Goal: Transaction & Acquisition: Purchase product/service

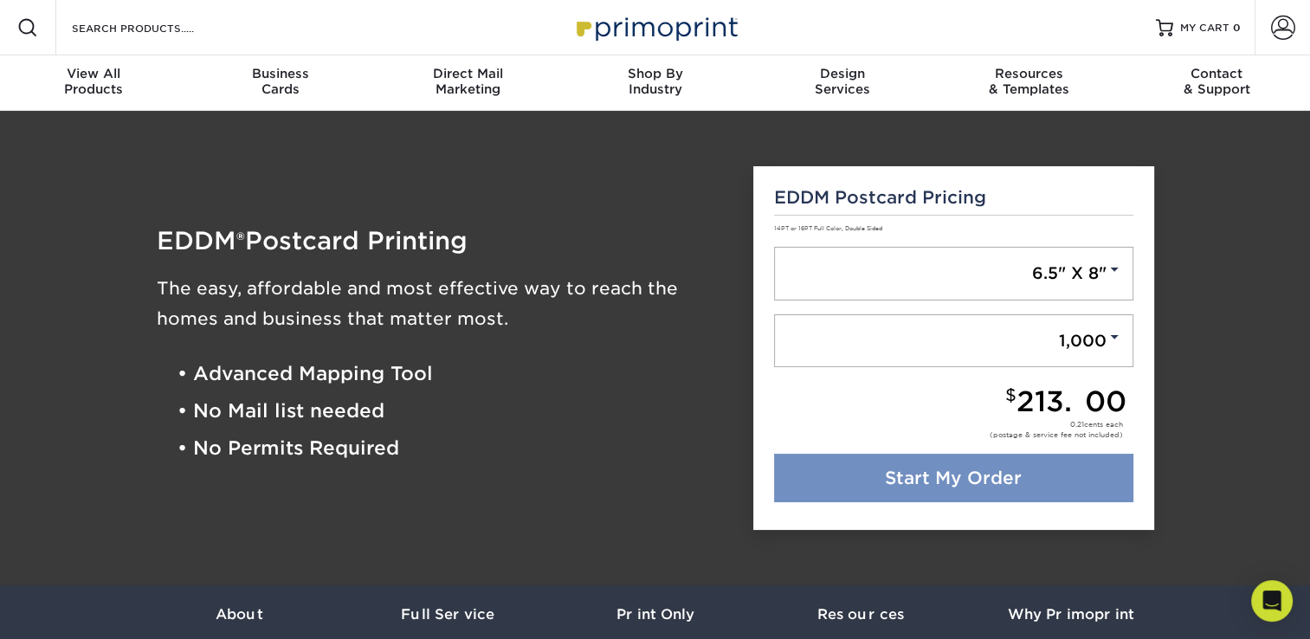
click at [959, 476] on link "Start My Order" at bounding box center [953, 478] width 359 height 48
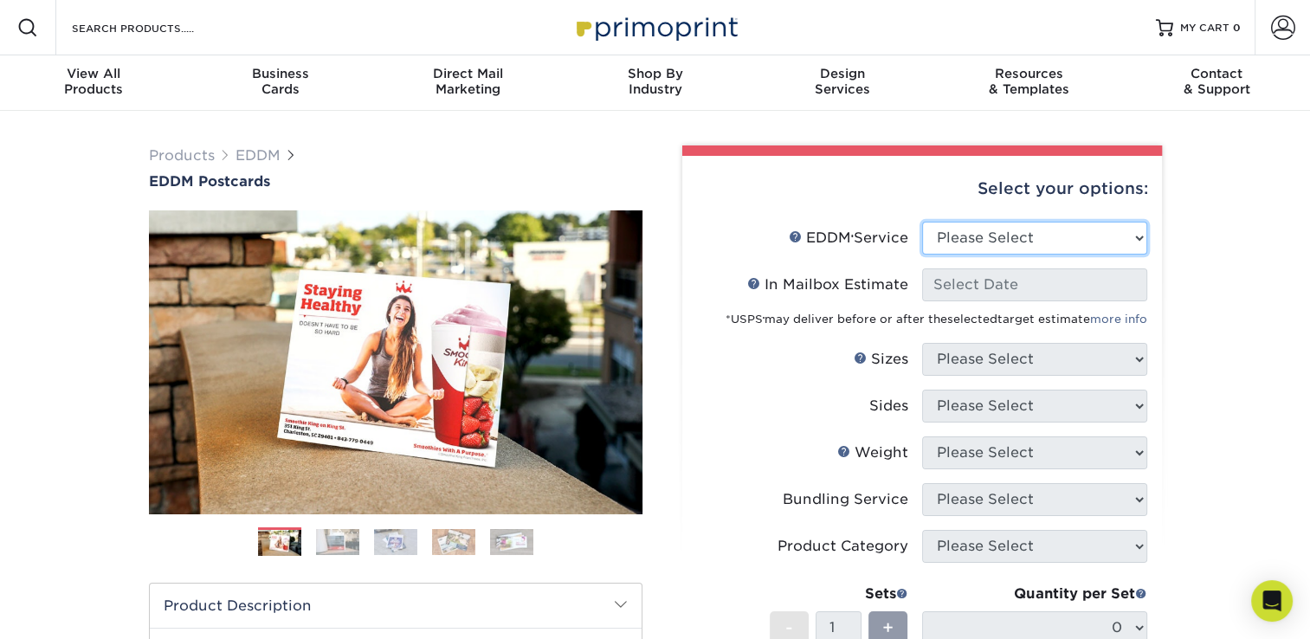
click at [1079, 238] on select "Please Select Full Service Print Only" at bounding box center [1034, 238] width 225 height 33
select select "full_service"
click at [922, 222] on select "Please Select Full Service Print Only" at bounding box center [1034, 238] width 225 height 33
select select "-1"
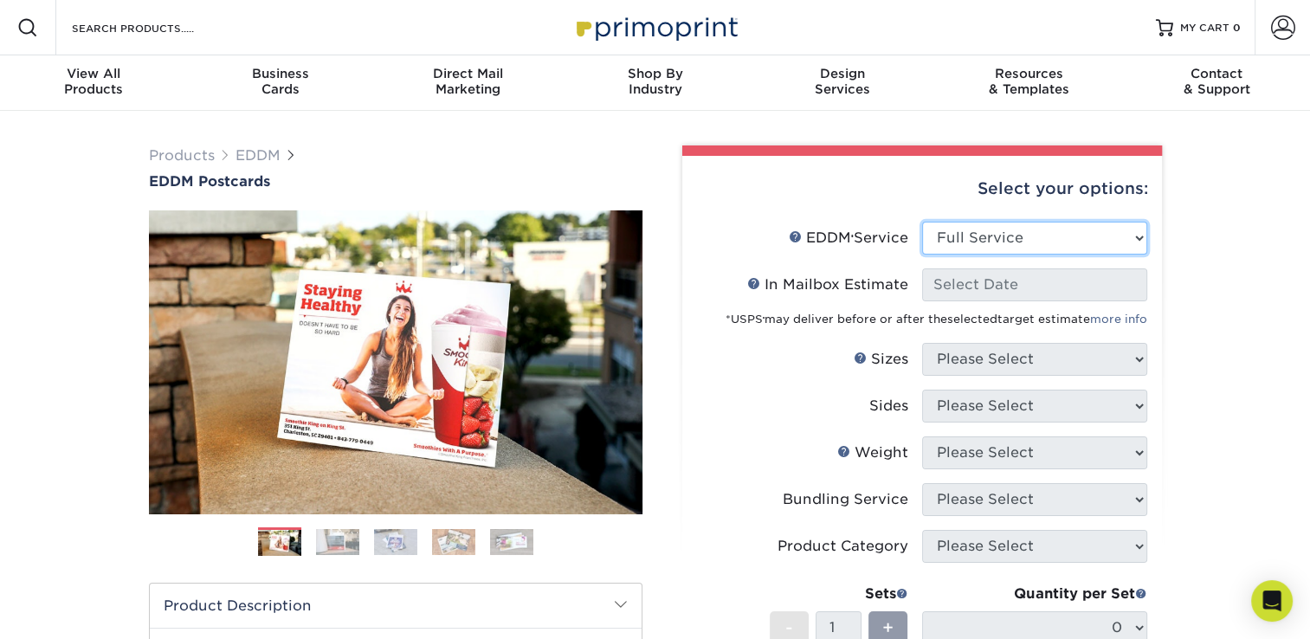
select select "-1"
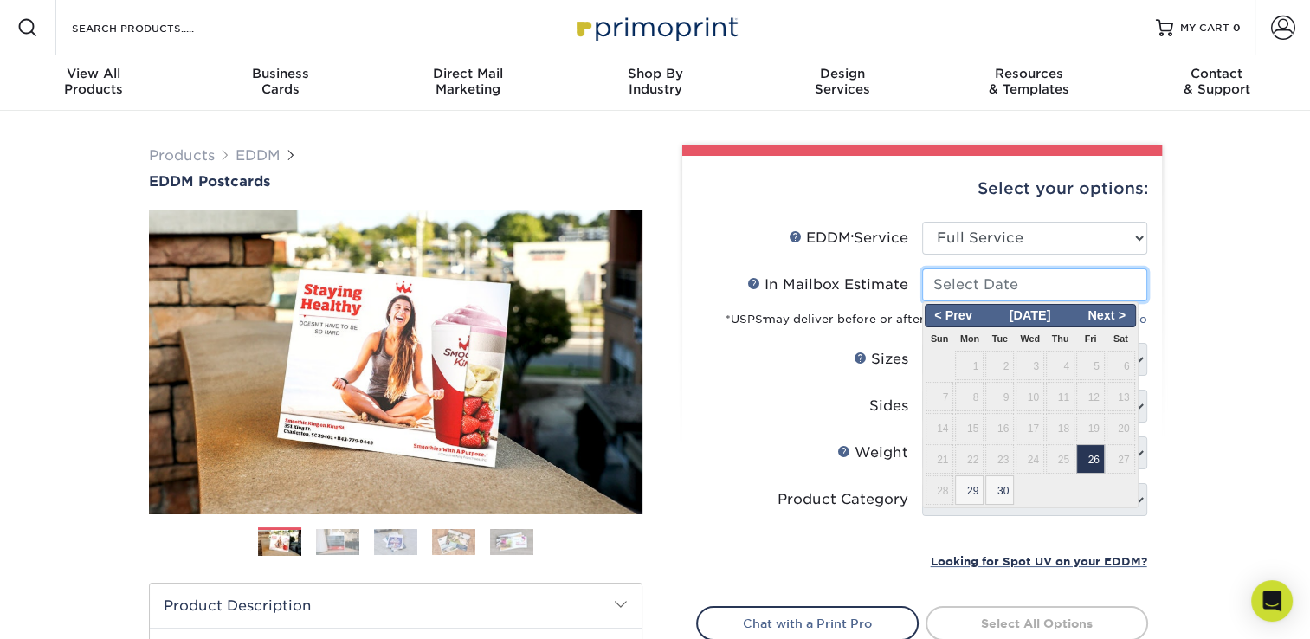
click at [992, 290] on input "In Mailbox Estimate Help In Mailbox Estimate" at bounding box center [1034, 284] width 225 height 33
click at [1123, 317] on span "Next >" at bounding box center [1106, 315] width 53 height 19
click at [1085, 358] on span "3" at bounding box center [1090, 365] width 29 height 29
type input "[DATE]"
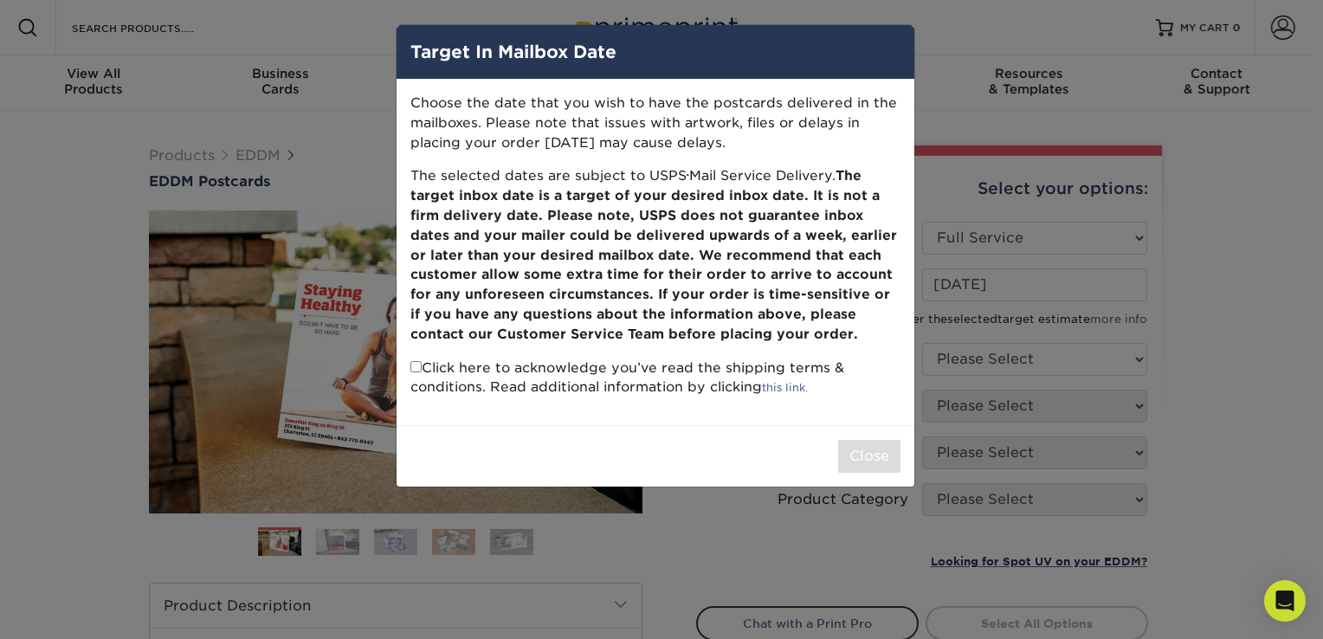
click at [416, 365] on input "checkbox" at bounding box center [415, 366] width 11 height 11
checkbox input "true"
click at [869, 450] on button "Close" at bounding box center [869, 456] width 62 height 33
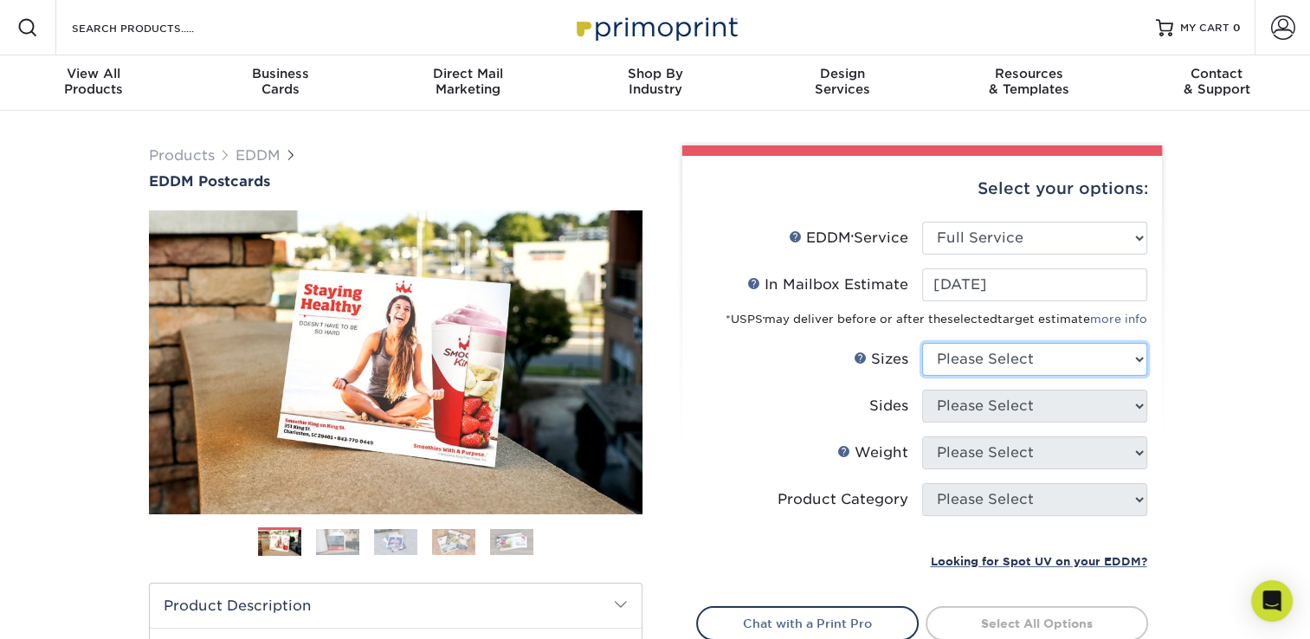
click at [1027, 355] on select "Please Select 4.5" x 12" 6" x 12" 6.5" x 8" 6.5" x 9" 6.5" x 12" 7" x 8.5" 8" x…" at bounding box center [1034, 359] width 225 height 33
select select "6.50x8.00"
click at [922, 343] on select "Please Select 4.5" x 12" 6" x 12" 6.5" x 8" 6.5" x 9" 6.5" x 12" 7" x 8.5" 8" x…" at bounding box center [1034, 359] width 225 height 33
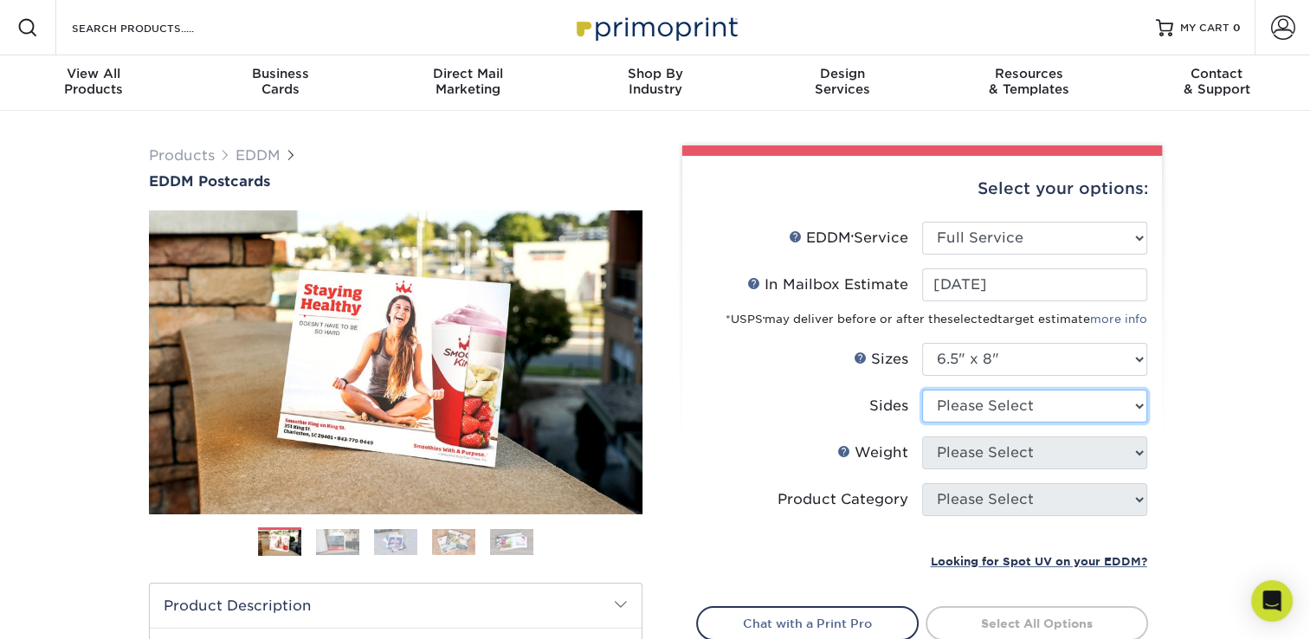
click at [1003, 408] on select "Please Select Print Both Sides Print Front Only" at bounding box center [1034, 406] width 225 height 33
select select "13abbda7-1d64-4f25-8bb2-c179b224825d"
click at [922, 390] on select "Please Select Print Both Sides Print Front Only" at bounding box center [1034, 406] width 225 height 33
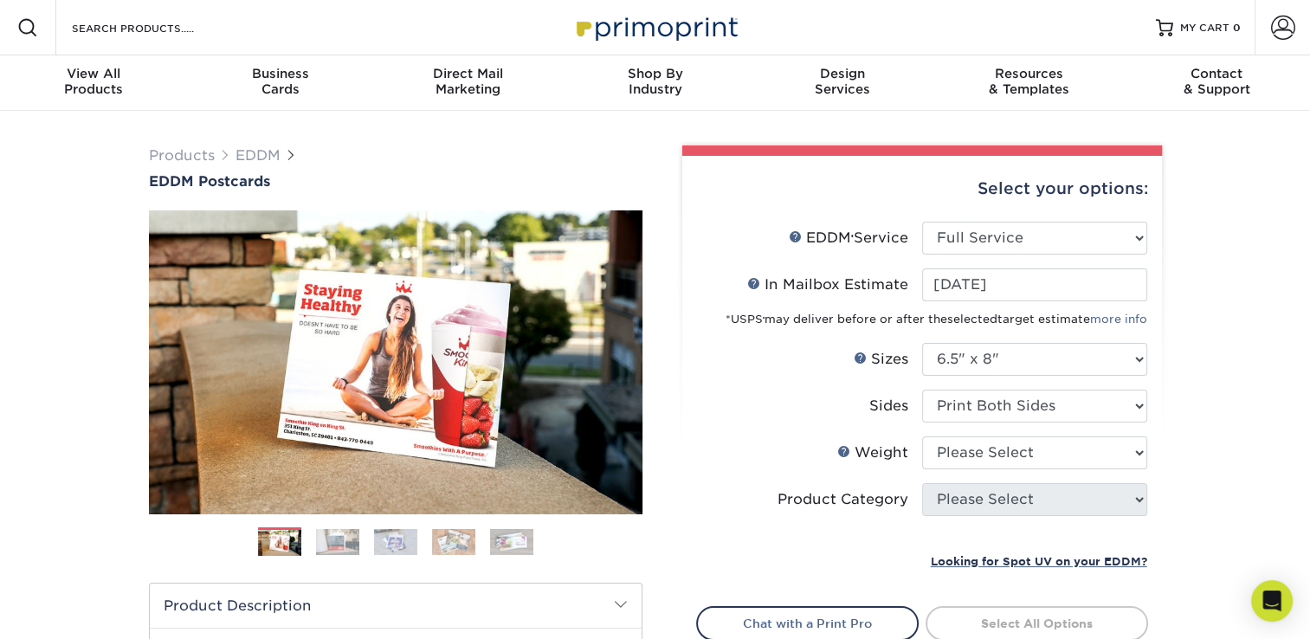
click at [988, 431] on li "Sides Please Select Print Both Sides Print Front Only" at bounding box center [922, 413] width 450 height 47
click at [983, 445] on select "Please Select 16PT 14PT" at bounding box center [1034, 452] width 225 height 33
select select "16PT"
click at [922, 436] on select "Please Select 16PT 14PT" at bounding box center [1034, 452] width 225 height 33
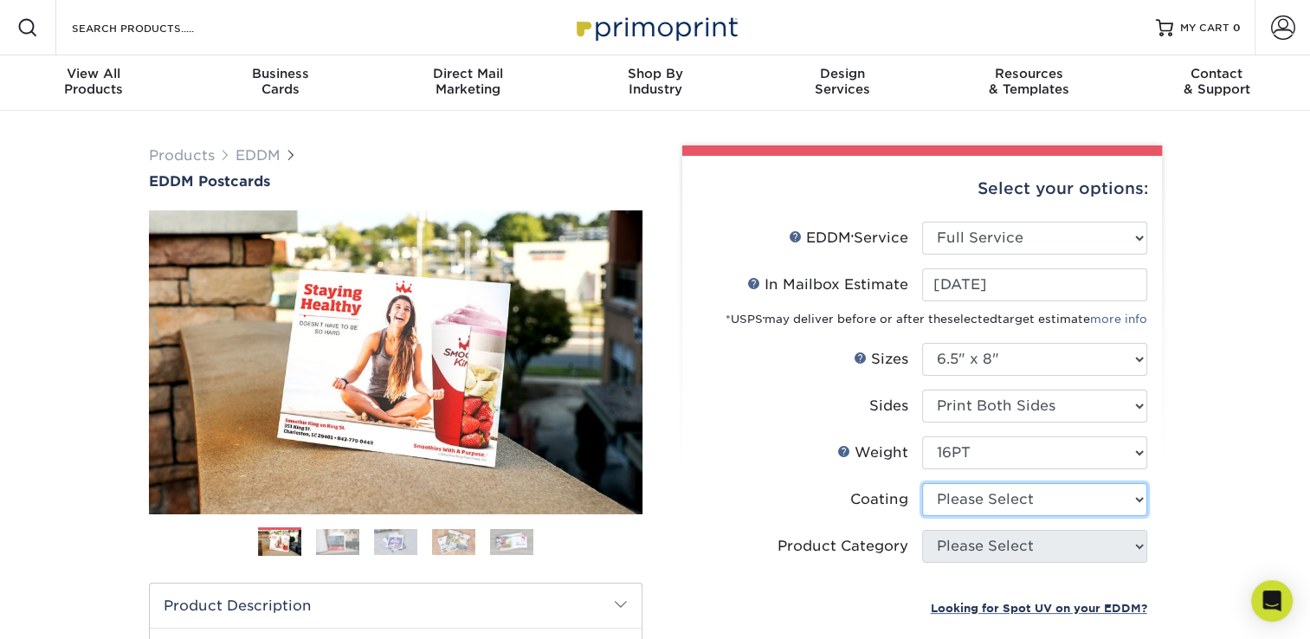
click at [969, 506] on select at bounding box center [1034, 499] width 225 height 33
select select "ae367451-b2b8-45df-a344-0f05b6a12993"
click at [922, 483] on select at bounding box center [1034, 499] width 225 height 33
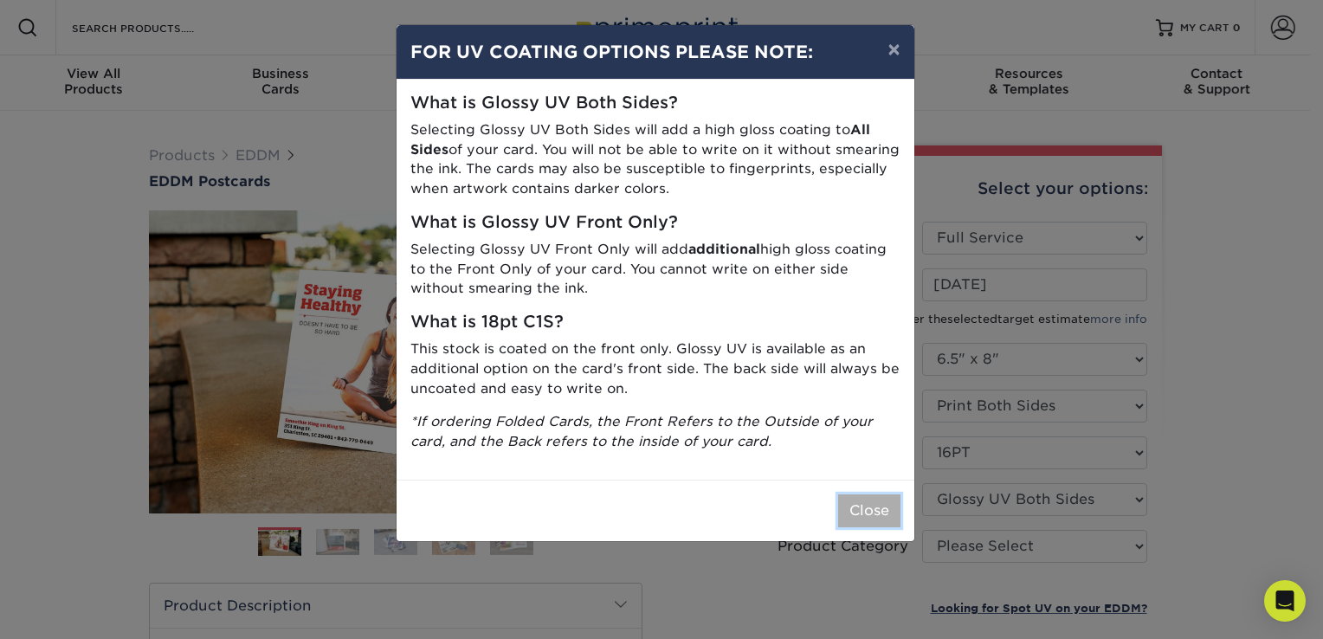
click at [859, 510] on button "Close" at bounding box center [869, 510] width 62 height 33
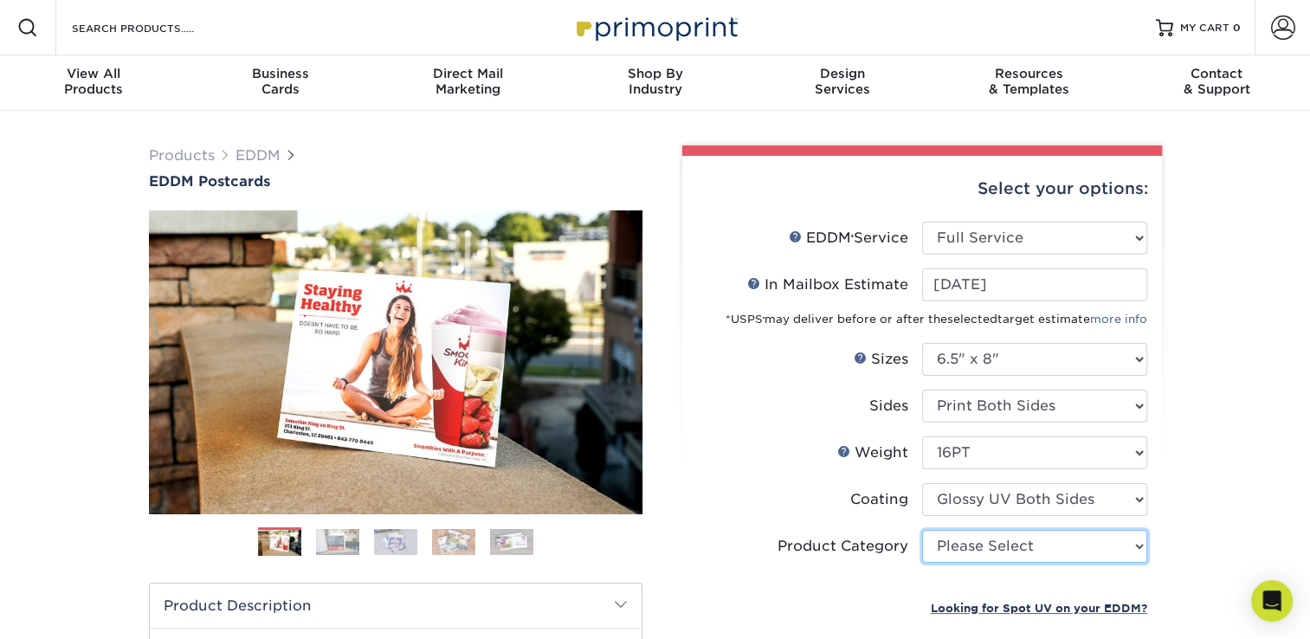
click at [1047, 552] on select "Please Select Postcards" at bounding box center [1034, 546] width 225 height 33
select select "9b7272e0-d6c8-4c3c-8e97-d3a1bcdab858"
click at [922, 530] on select "Please Select Postcards" at bounding box center [1034, 546] width 225 height 33
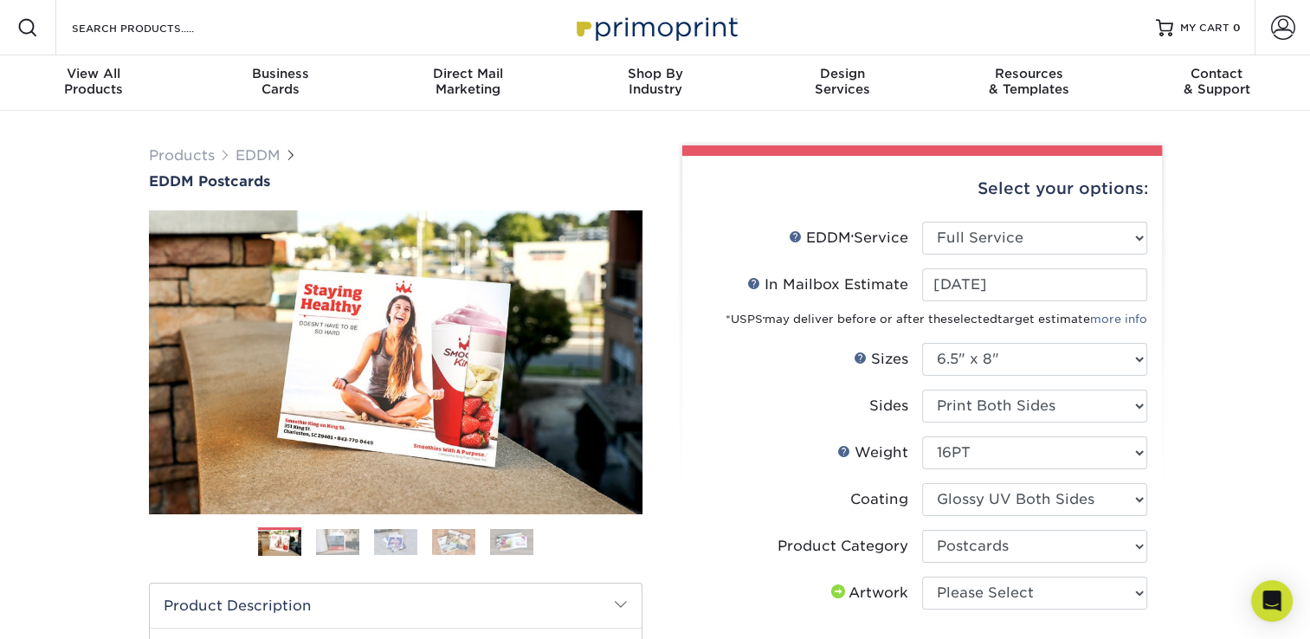
click at [1193, 532] on div "Products EDDM EDDM Postcards Previous Next" at bounding box center [655, 573] width 1310 height 925
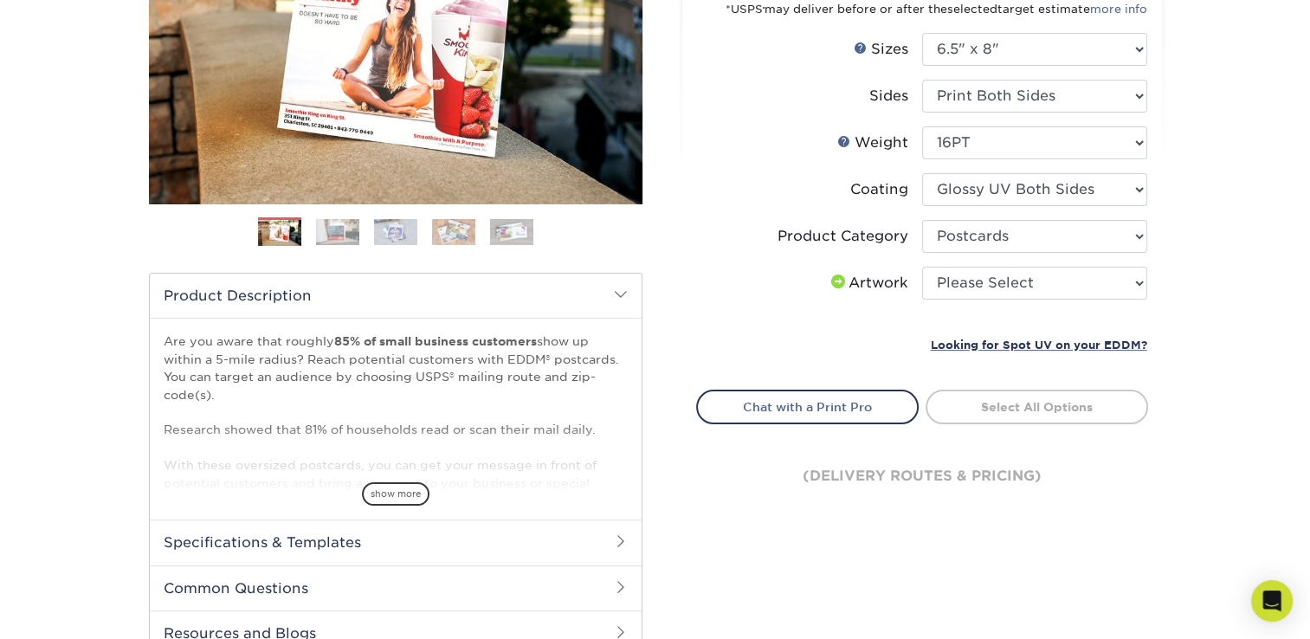
scroll to position [346, 0]
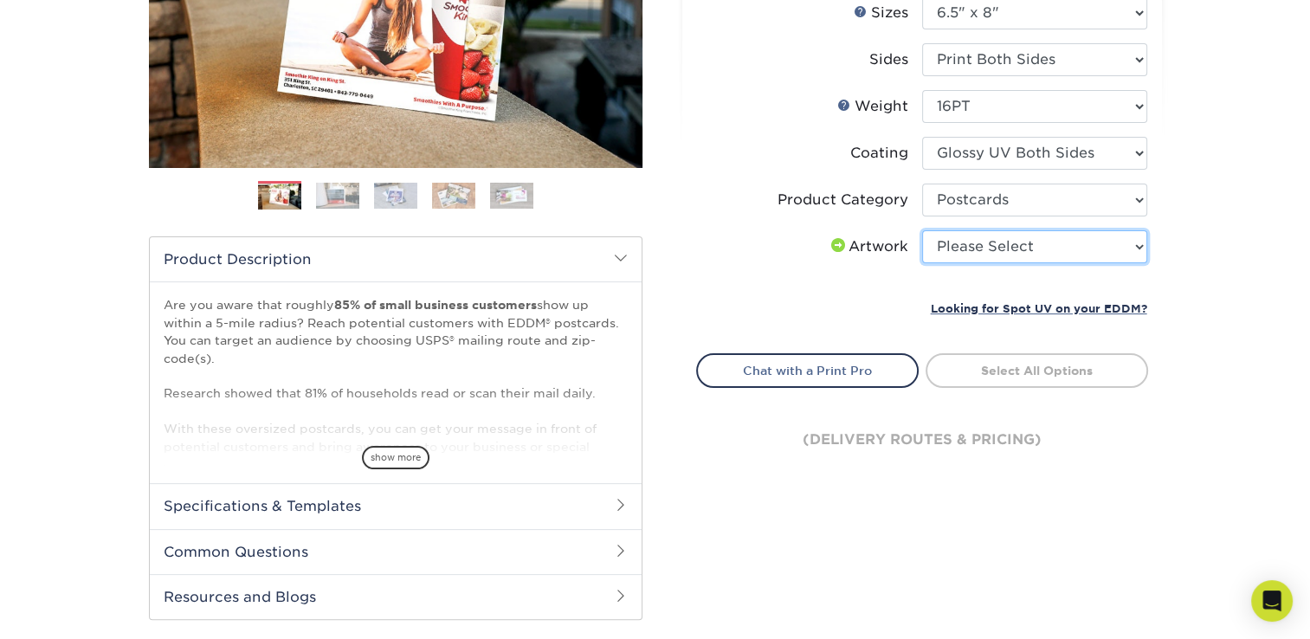
click at [1070, 230] on select "Please Select I will upload files I need a design - $150" at bounding box center [1034, 246] width 225 height 33
select select "design"
click at [922, 230] on select "Please Select I will upload files I need a design - $150" at bounding box center [1034, 246] width 225 height 33
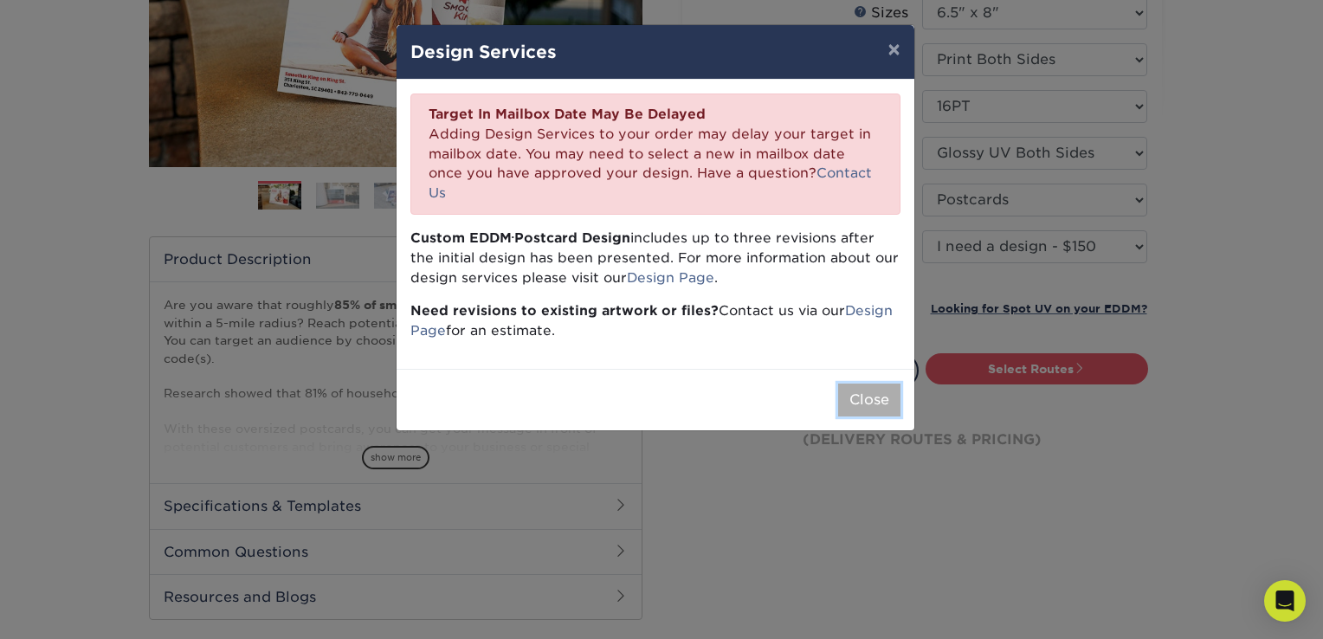
click at [890, 383] on button "Close" at bounding box center [869, 399] width 62 height 33
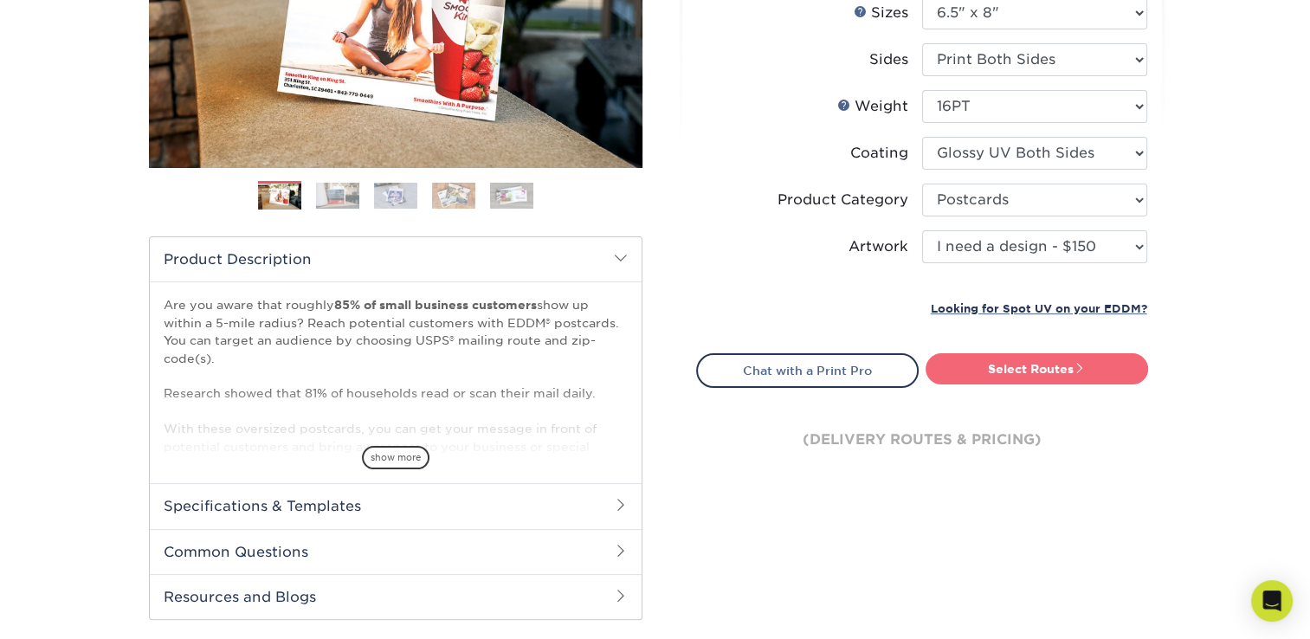
click at [999, 371] on link "Select Routes" at bounding box center [1036, 368] width 222 height 31
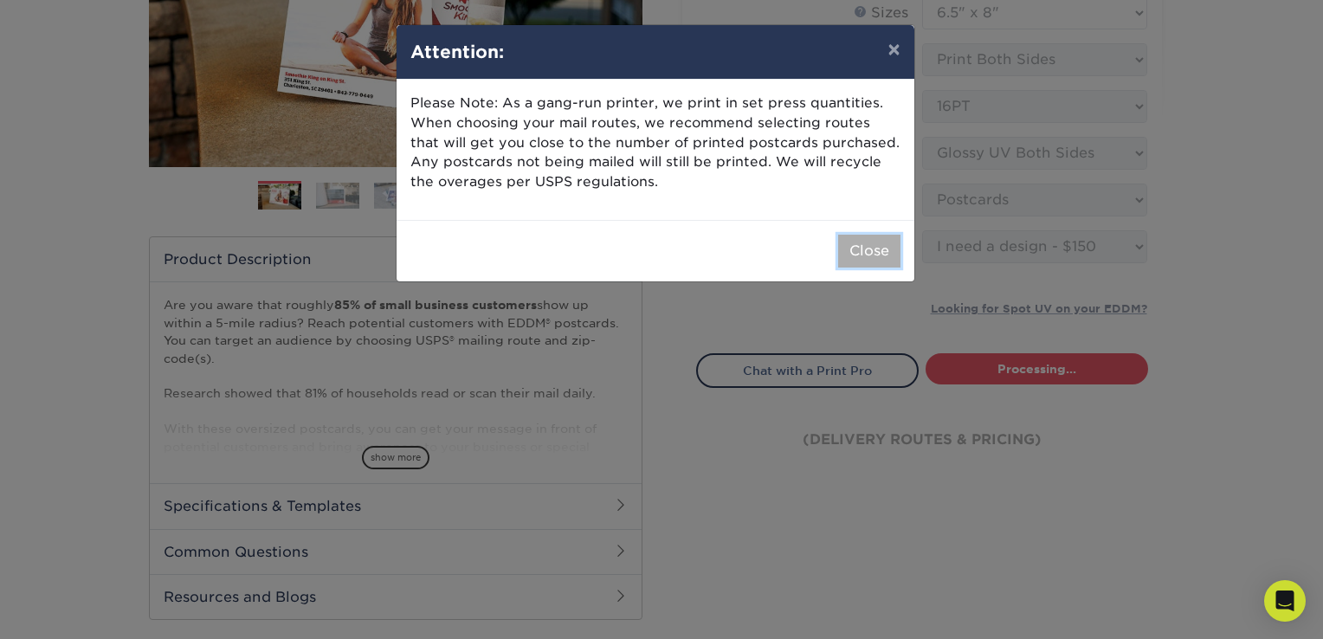
click at [848, 245] on button "Close" at bounding box center [869, 251] width 62 height 33
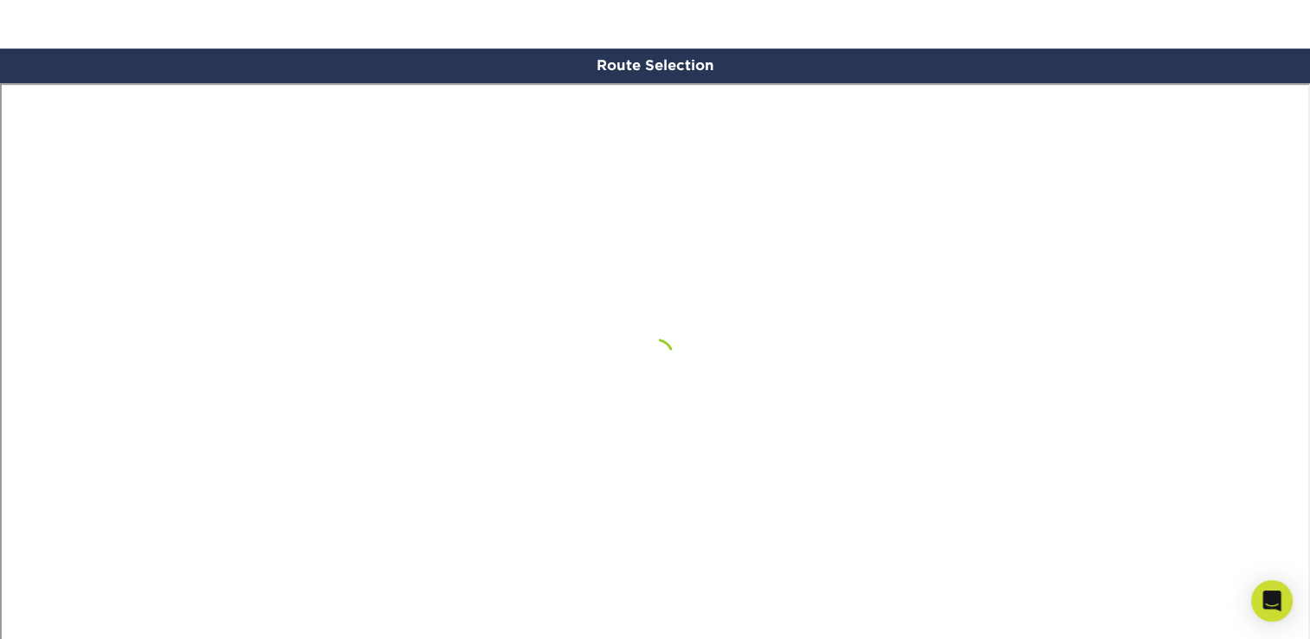
scroll to position [909, 0]
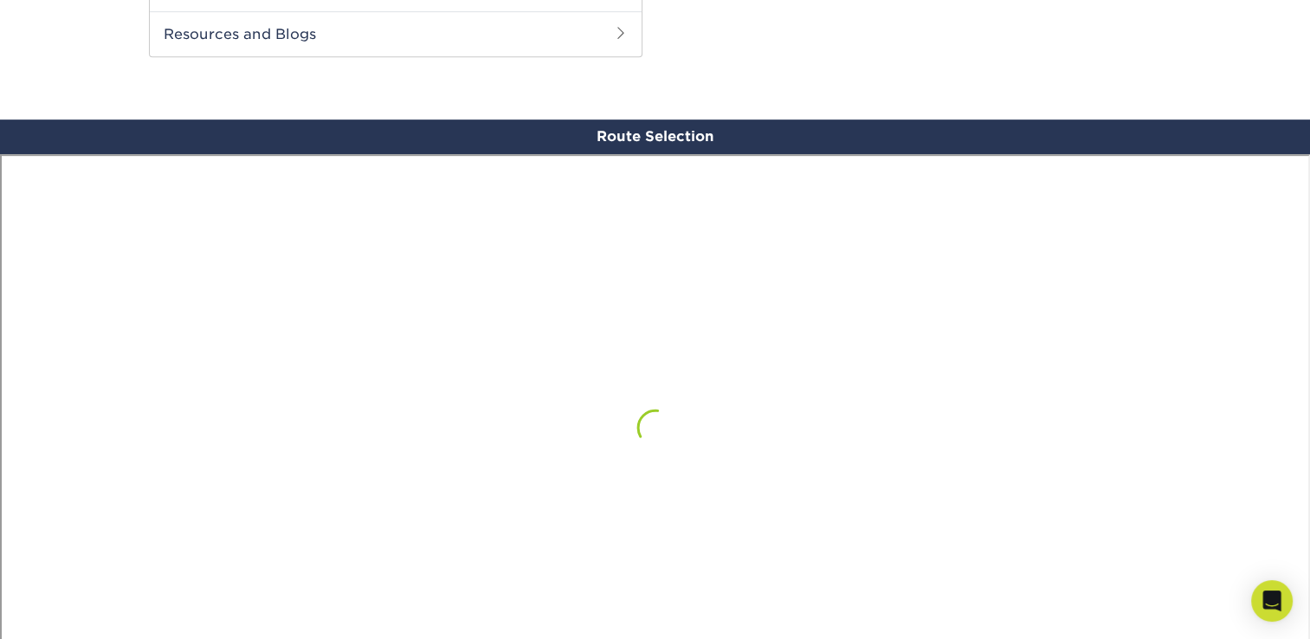
drag, startPoint x: 1322, startPoint y: 383, endPoint x: 935, endPoint y: 68, distance: 498.5
drag, startPoint x: 1318, startPoint y: 390, endPoint x: 1309, endPoint y: 490, distance: 100.0
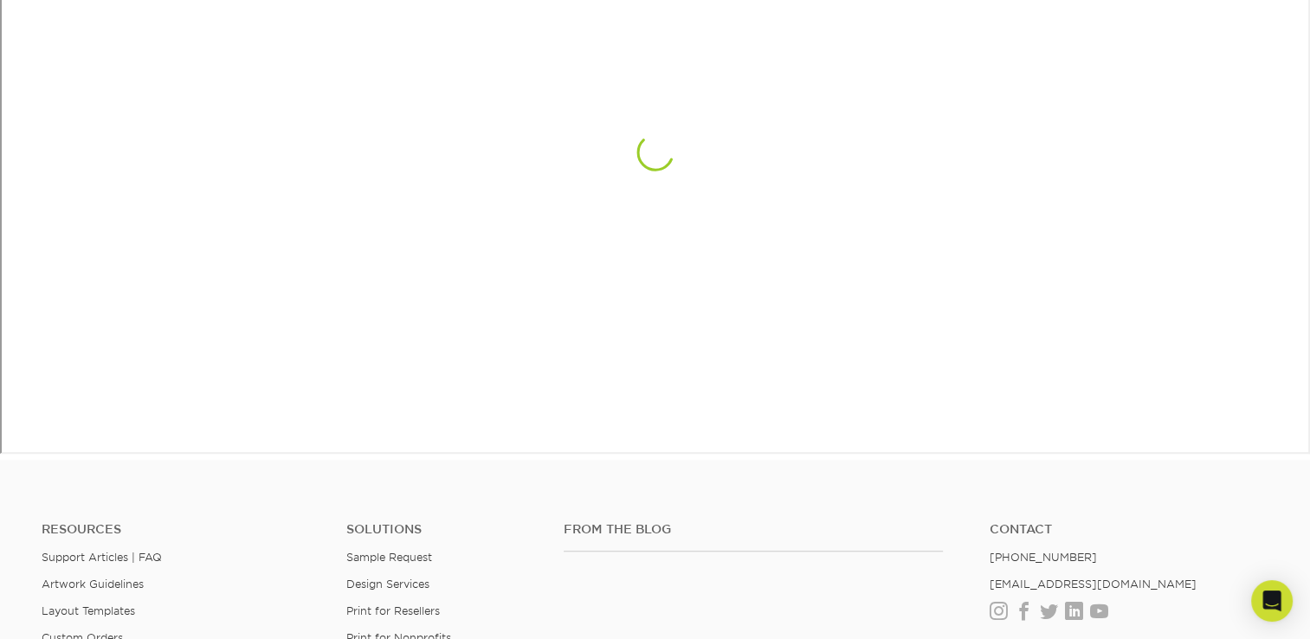
scroll to position [1077, 0]
